Goal: Check status: Check status

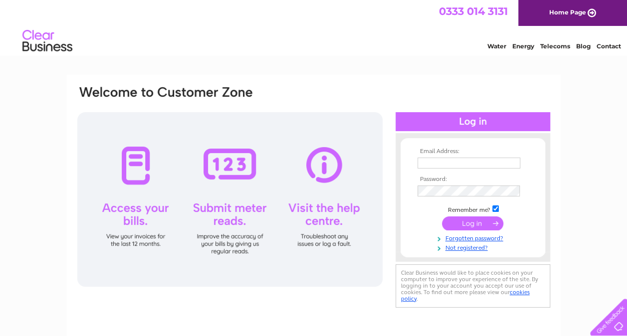
type input "longgilmour@aol.com"
click at [478, 222] on input "submit" at bounding box center [472, 224] width 61 height 14
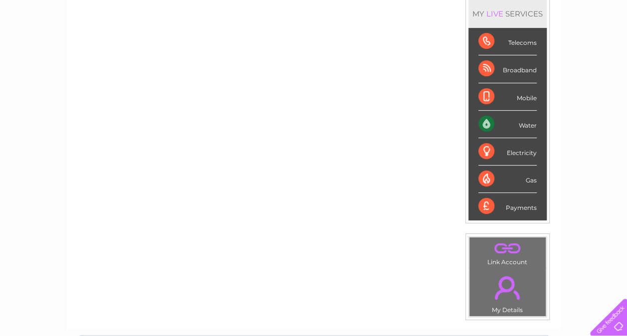
scroll to position [133, 0]
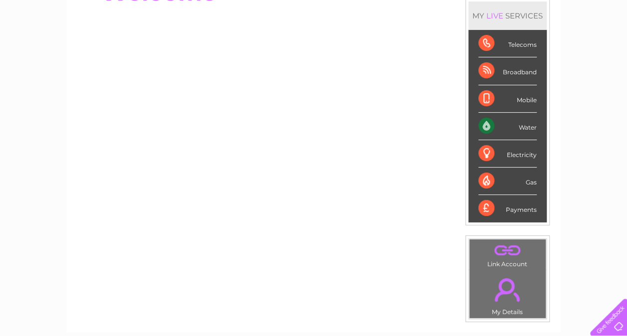
click at [514, 209] on div "Payments" at bounding box center [507, 208] width 58 height 27
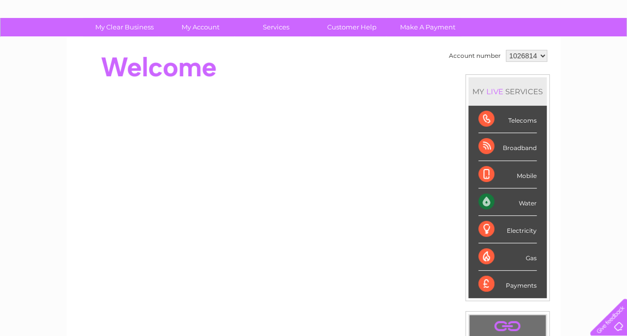
scroll to position [0, 0]
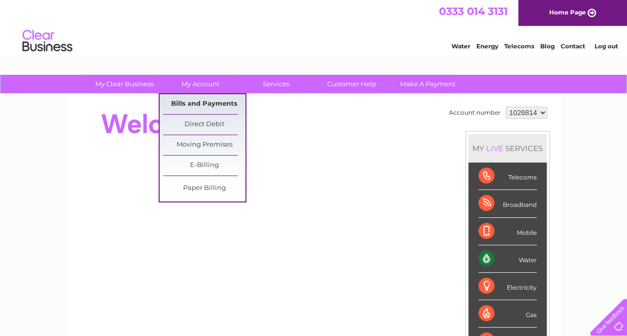
click at [215, 100] on link "Bills and Payments" at bounding box center [204, 104] width 82 height 20
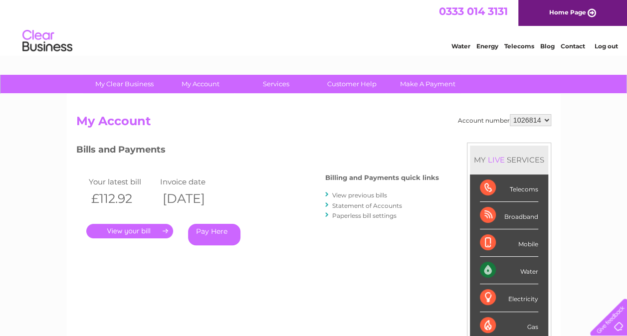
click at [140, 229] on link "." at bounding box center [129, 231] width 87 height 14
